Goal: Transaction & Acquisition: Purchase product/service

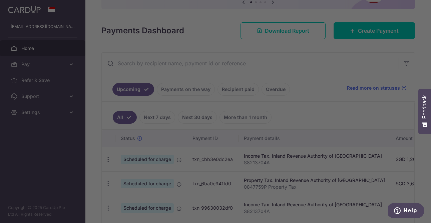
scroll to position [76, 0]
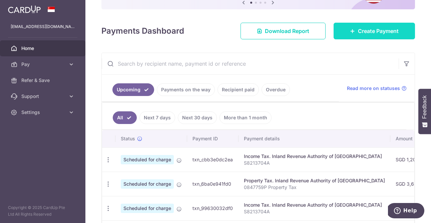
click at [352, 32] on icon at bounding box center [352, 30] width 5 height 5
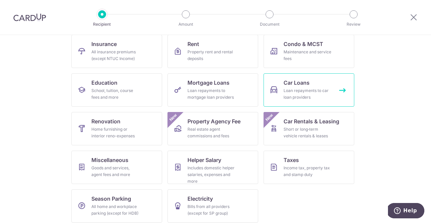
scroll to position [75, 0]
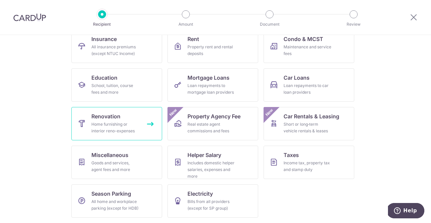
click at [140, 132] on link "Renovation Home furnishing or interior reno-expenses" at bounding box center [116, 123] width 91 height 33
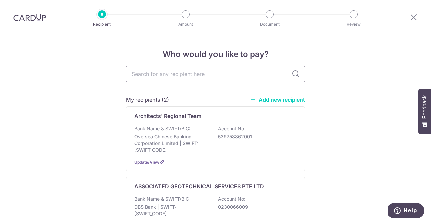
click at [183, 75] on input "text" at bounding box center [215, 74] width 179 height 17
type input "watts"
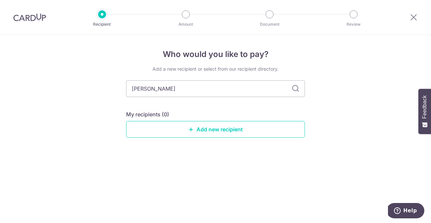
click at [297, 75] on div "Add a new recipient or select from our recipient directory. watts My recipients…" at bounding box center [215, 107] width 179 height 83
click at [227, 128] on link "Add new recipient" at bounding box center [215, 129] width 179 height 17
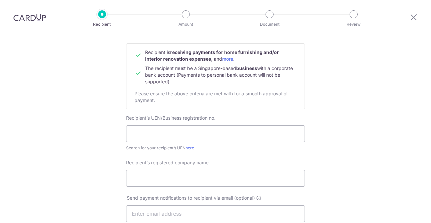
scroll to position [73, 0]
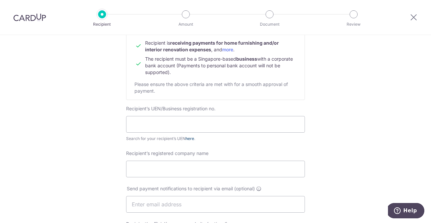
click at [190, 139] on link "here" at bounding box center [189, 138] width 9 height 5
click at [175, 122] on input "text" at bounding box center [215, 124] width 179 height 17
paste input "42673400M"
type input "42673400M"
click at [79, 168] on div "Who would you like to pay? Your recipient does not need a CardUp account to rec…" at bounding box center [215, 212] width 431 height 501
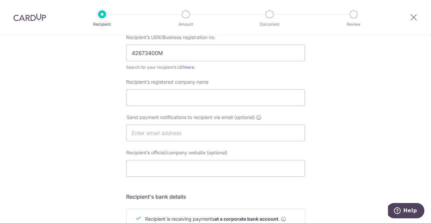
scroll to position [144, 0]
click at [156, 102] on input "Recipient’s registered company name" at bounding box center [215, 98] width 179 height 17
paste input "WATT ENGINEERING CONSULTANTS"
type input "WATT ENGINEERING CONSULTANTS"
click at [204, 136] on input "text" at bounding box center [215, 133] width 179 height 17
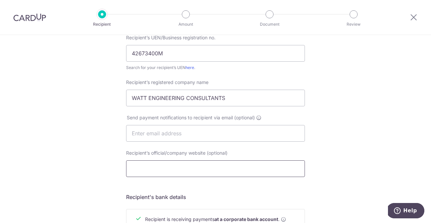
click at [202, 168] on input "Recipient’s official/company website (optional)" at bounding box center [215, 168] width 179 height 17
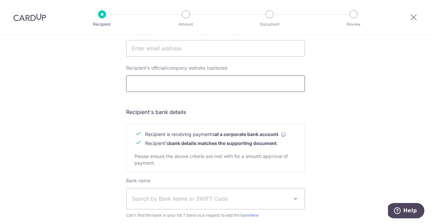
scroll to position [314, 0]
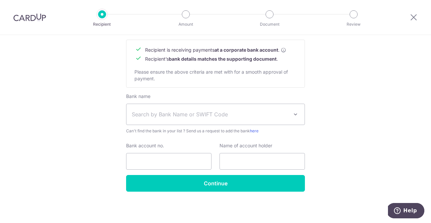
click at [235, 116] on span "Search by Bank Name or SWIFT Code" at bounding box center [210, 114] width 157 height 8
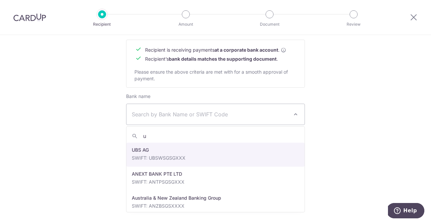
type input "uo"
click at [170, 159] on input "Bank account no." at bounding box center [168, 161] width 85 height 17
select select "23668"
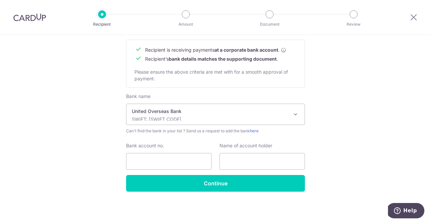
click at [150, 165] on input "Bank account no." at bounding box center [168, 161] width 85 height 17
click at [258, 159] on input "text" at bounding box center [261, 161] width 85 height 17
paste input "WATT ENGINEERING CONSULTANTS"
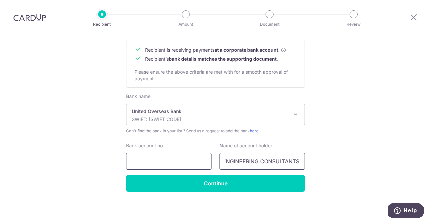
type input "WATT ENGINEERING CONSULTANTS"
click at [176, 161] on input "Bank account no." at bounding box center [168, 161] width 85 height 17
type input "150-302-9133"
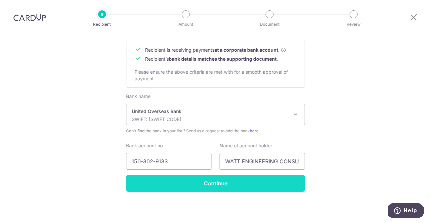
click at [245, 186] on input "Continue" at bounding box center [215, 183] width 179 height 17
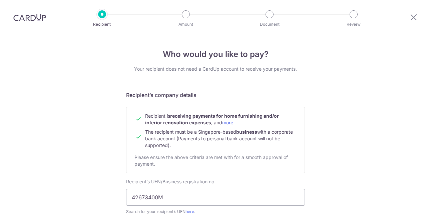
scroll to position [330, 0]
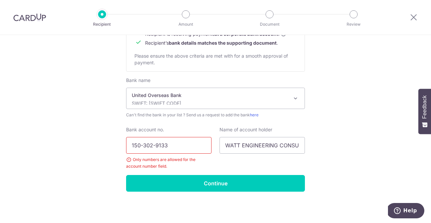
click at [156, 146] on input "150-302-9133" at bounding box center [168, 145] width 85 height 17
type input "1503029133"
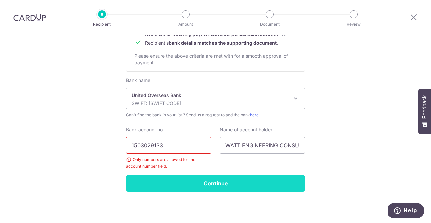
click at [239, 182] on input "Continue" at bounding box center [215, 183] width 179 height 17
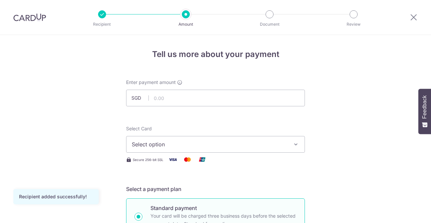
scroll to position [27, 0]
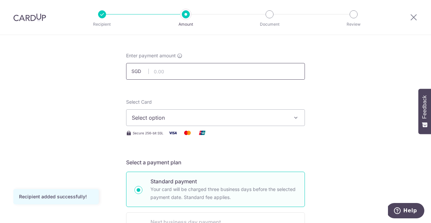
click at [214, 71] on input "text" at bounding box center [215, 71] width 179 height 17
type input "5,000.00"
click at [158, 120] on span "Select option" at bounding box center [209, 118] width 155 height 8
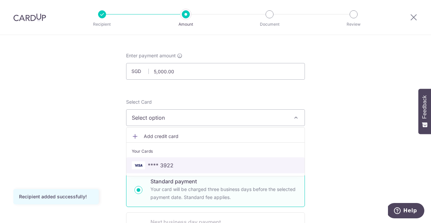
click at [170, 161] on span "**** 3922" at bounding box center [161, 165] width 26 height 8
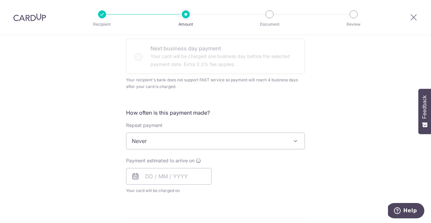
scroll to position [209, 0]
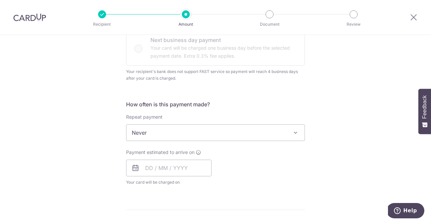
click at [185, 132] on span "Never" at bounding box center [215, 133] width 178 height 16
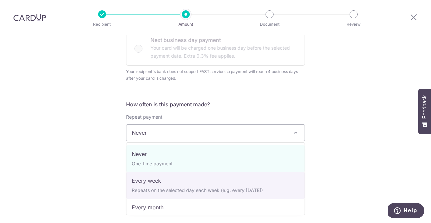
select select "2"
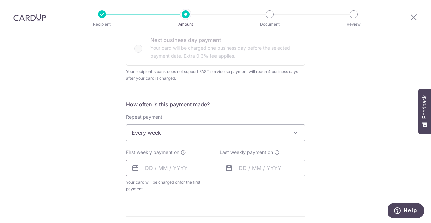
click at [162, 166] on input "text" at bounding box center [168, 168] width 85 height 17
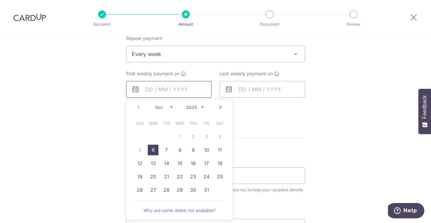
scroll to position [290, 0]
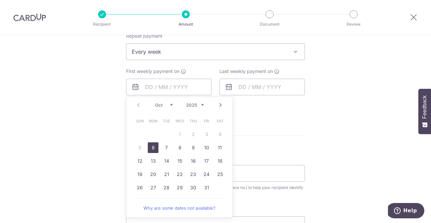
click at [155, 152] on link "6" at bounding box center [153, 147] width 11 height 11
type input "06/10/2025"
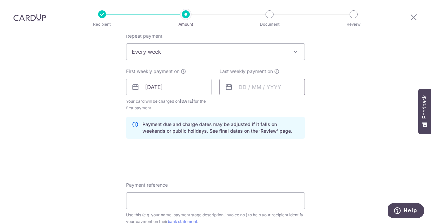
click at [248, 90] on input "text" at bounding box center [261, 87] width 85 height 17
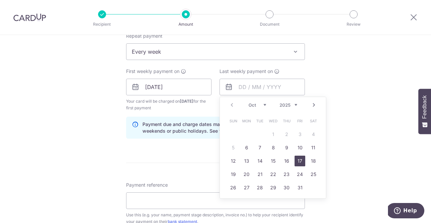
click at [304, 159] on link "17" at bounding box center [299, 161] width 11 height 11
type input "17/10/2025"
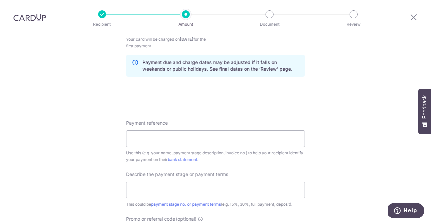
scroll to position [353, 0]
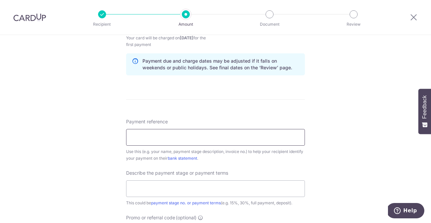
click at [197, 140] on input "Payment reference" at bounding box center [215, 137] width 179 height 17
click at [84, 161] on div "Tell us more about your payment Enter payment amount SGD 5,000.00 5000.00 Recip…" at bounding box center [215, 31] width 431 height 698
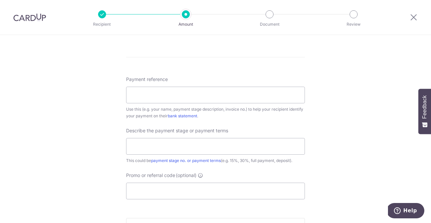
scroll to position [396, 0]
click at [149, 96] on input "Payment reference" at bounding box center [215, 94] width 179 height 17
type input "29A Lewis Road"
click at [153, 150] on input "text" at bounding box center [215, 145] width 179 height 17
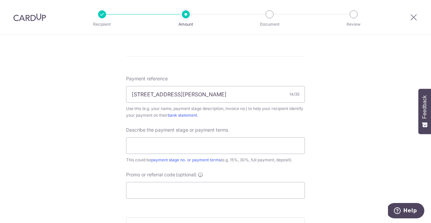
click at [159, 149] on input "text" at bounding box center [215, 145] width 179 height 17
type input "1"
type input "50%"
click at [148, 196] on input "Promo or referral code (optional)" at bounding box center [215, 190] width 179 height 17
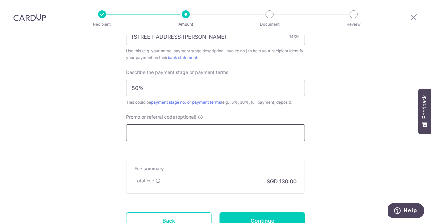
scroll to position [463, 0]
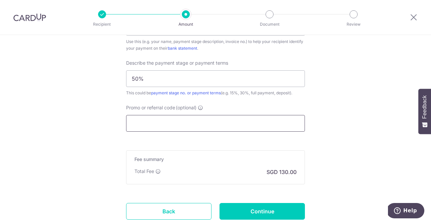
paste input "REC185"
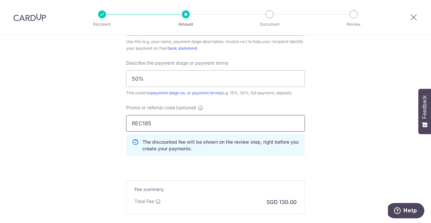
type input "REC185"
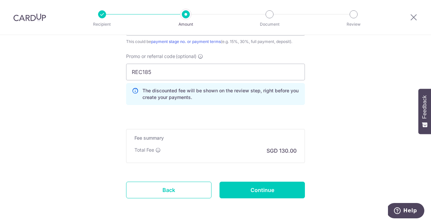
scroll to position [540, 0]
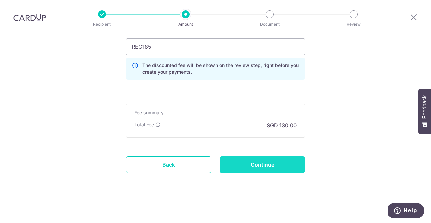
click at [262, 165] on input "Continue" at bounding box center [261, 164] width 85 height 17
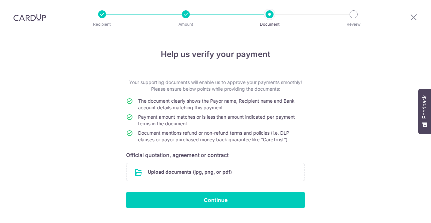
scroll to position [17, 0]
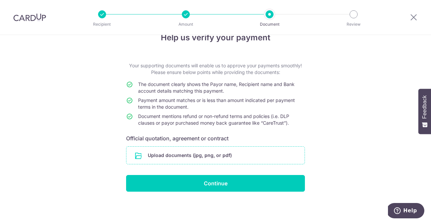
click at [155, 159] on input "file" at bounding box center [215, 155] width 178 height 17
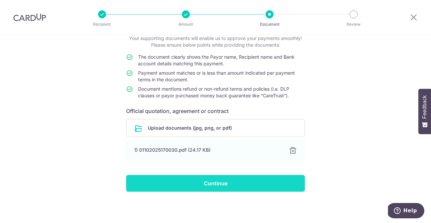
scroll to position [44, 0]
click at [226, 184] on input "Continue" at bounding box center [215, 183] width 179 height 17
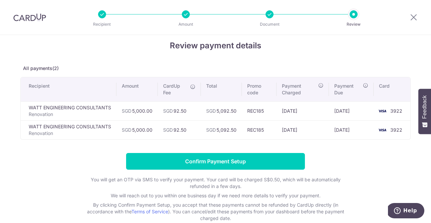
scroll to position [11, 0]
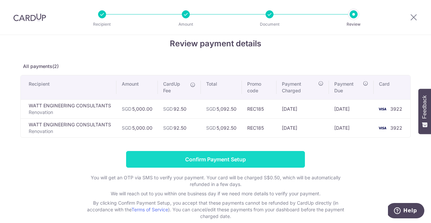
click at [232, 159] on input "Confirm Payment Setup" at bounding box center [215, 159] width 179 height 17
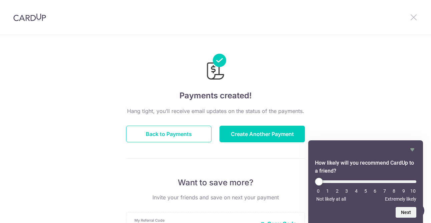
click at [414, 17] on icon at bounding box center [413, 17] width 8 height 8
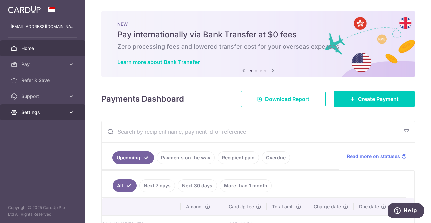
click at [47, 112] on span "Settings" at bounding box center [43, 112] width 44 height 7
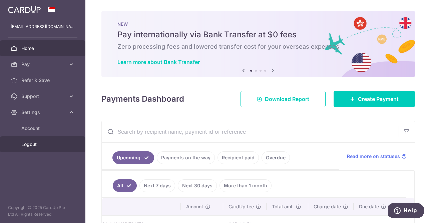
click at [34, 145] on span "Logout" at bounding box center [43, 144] width 44 height 7
